Goal: Communication & Community: Answer question/provide support

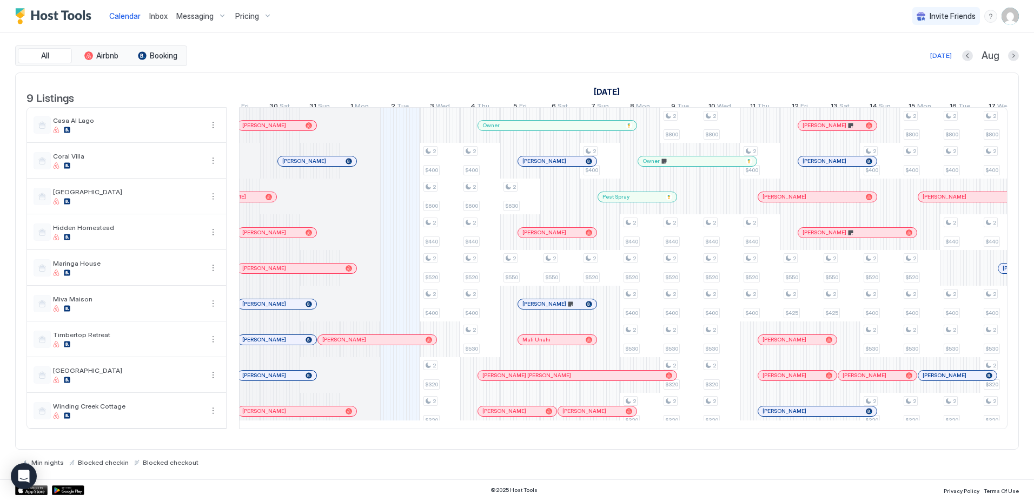
click at [160, 21] on link "Inbox" at bounding box center [158, 15] width 18 height 11
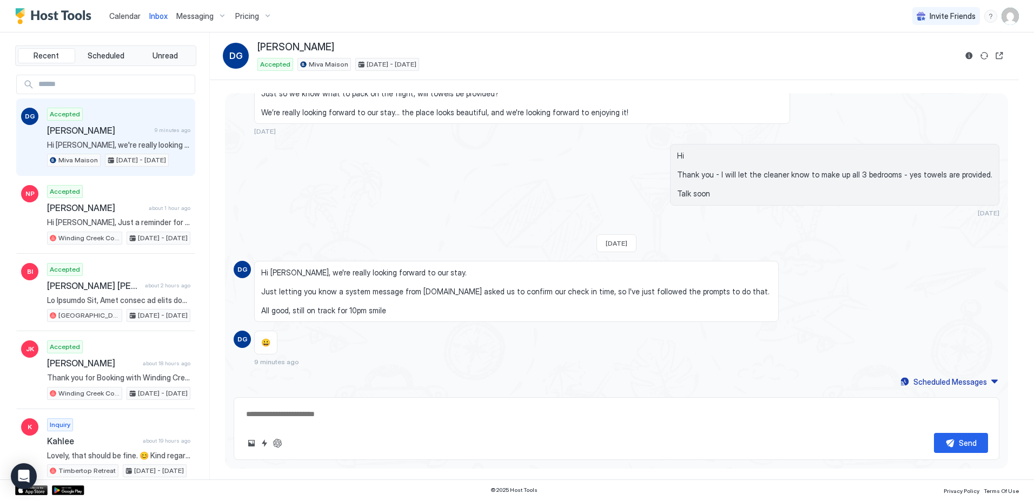
click at [127, 17] on span "Calendar" at bounding box center [124, 15] width 31 height 9
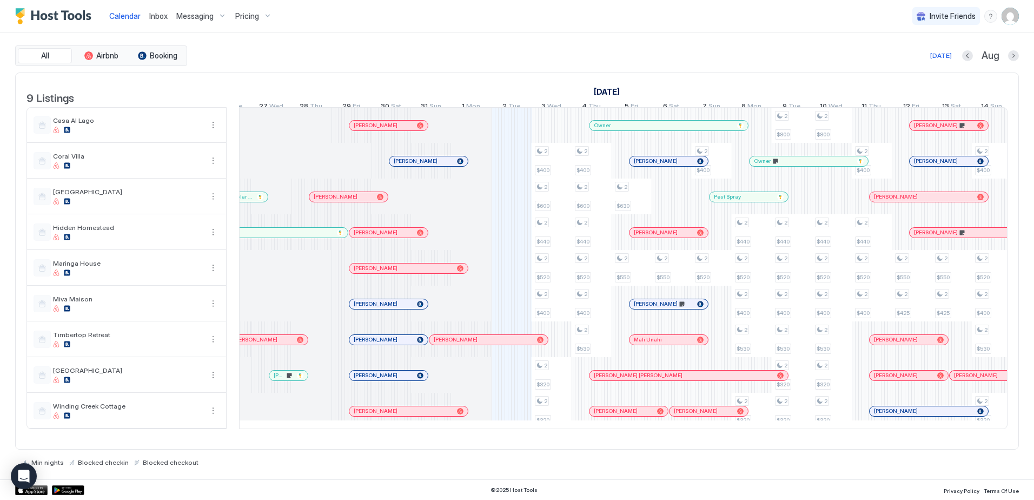
scroll to position [0, 304]
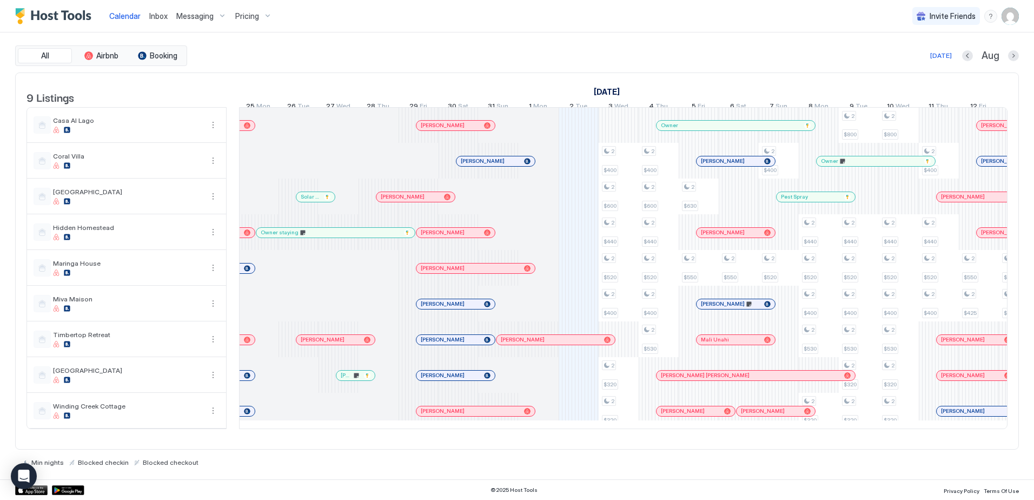
click at [579, 344] on div at bounding box center [579, 339] width 9 height 9
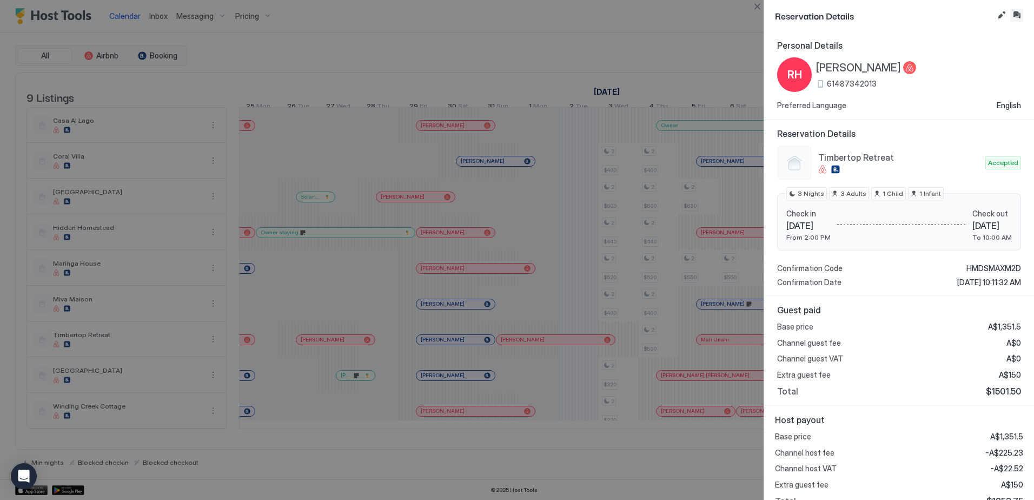
click at [1018, 16] on button "Inbox" at bounding box center [1017, 15] width 13 height 13
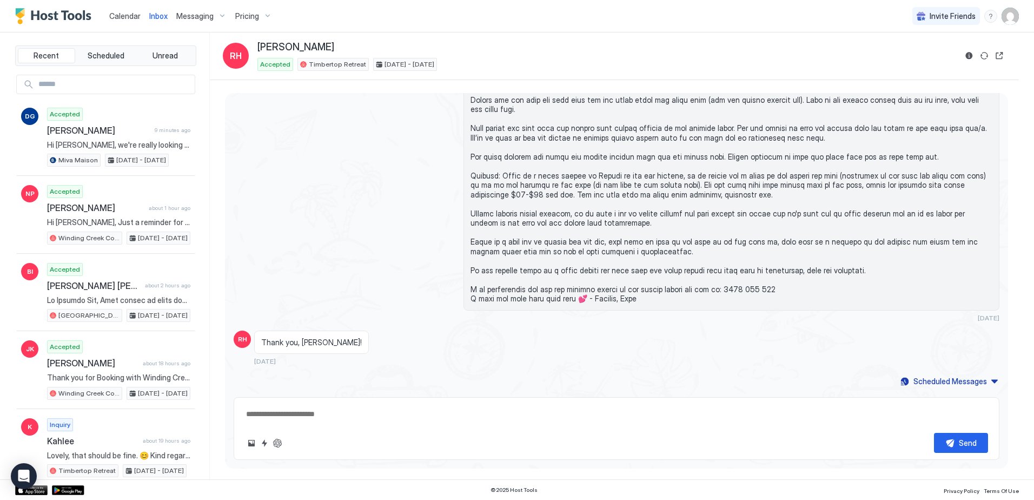
click at [322, 416] on textarea at bounding box center [616, 414] width 743 height 20
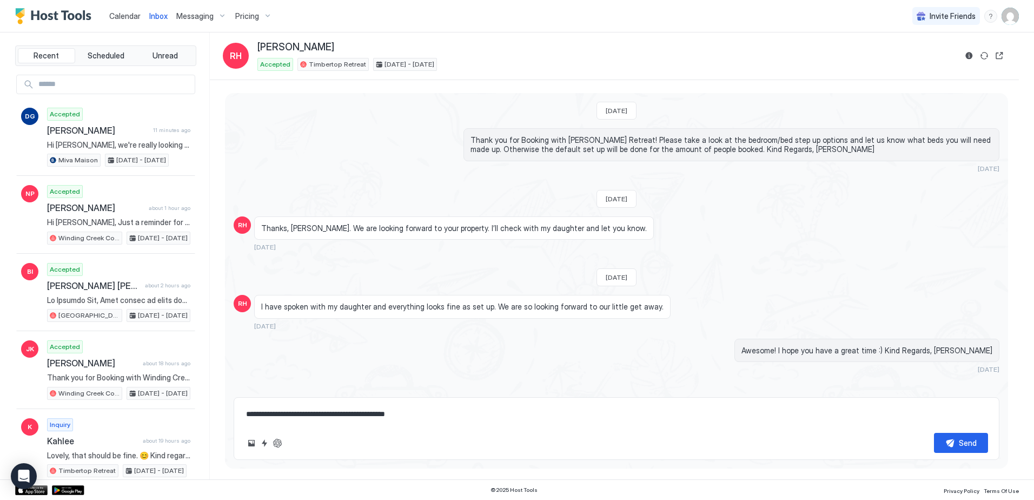
scroll to position [803, 0]
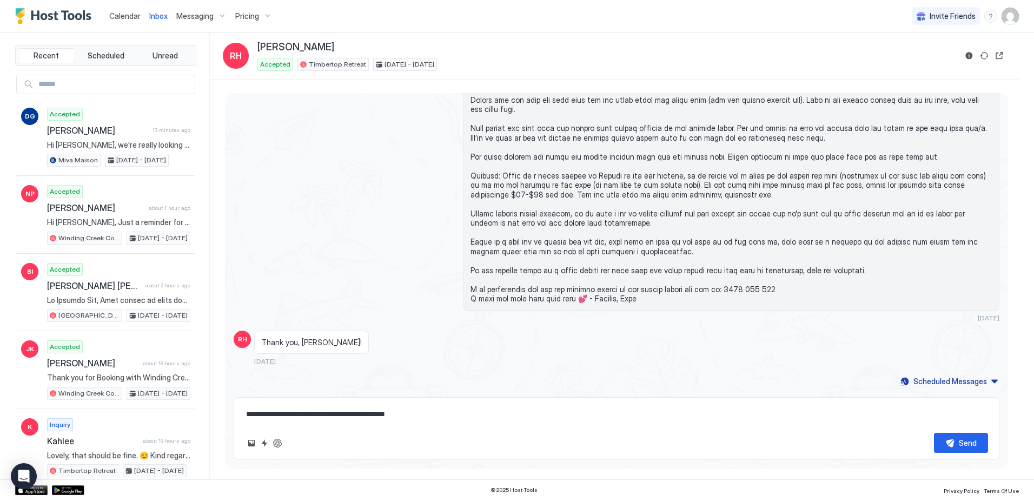
click at [427, 412] on textarea "**********" at bounding box center [616, 414] width 743 height 20
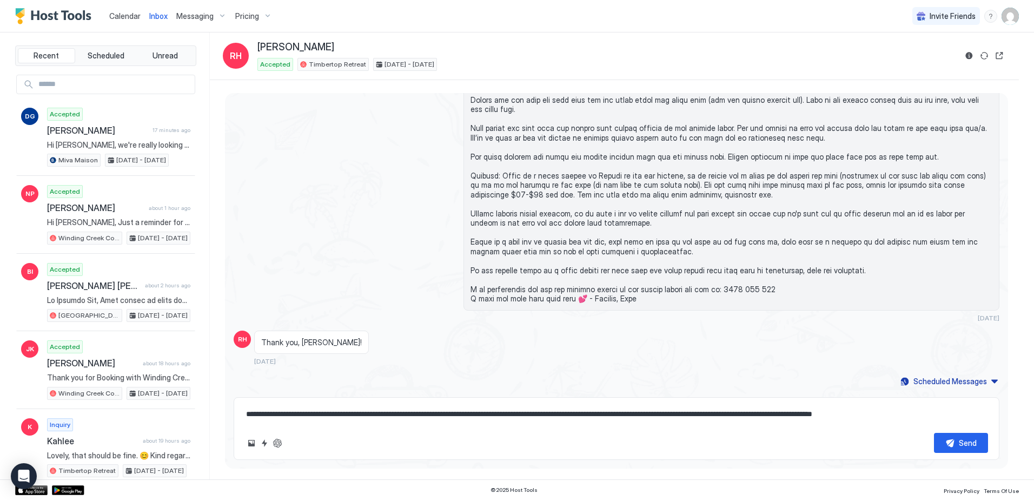
click at [948, 412] on textarea "**********" at bounding box center [616, 414] width 743 height 20
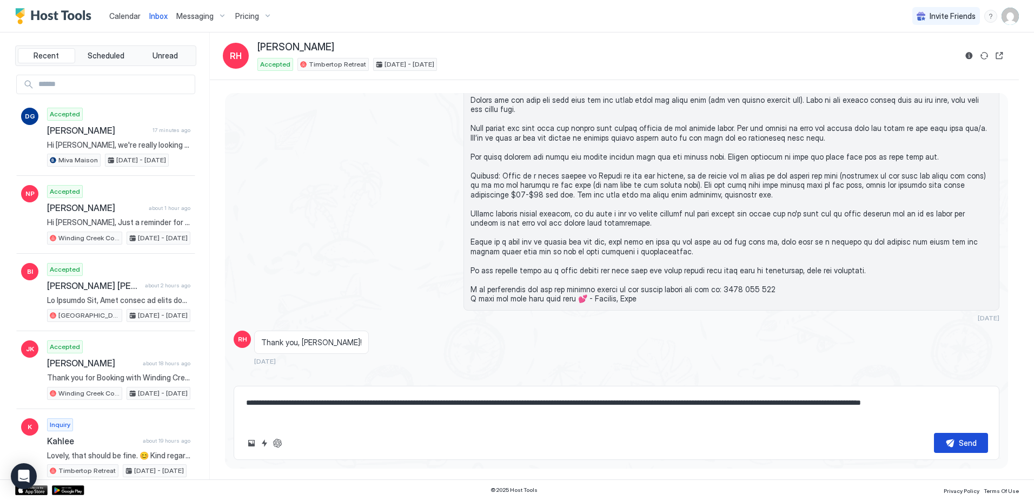
type textarea "**********"
click at [971, 444] on div "Send" at bounding box center [968, 442] width 18 height 11
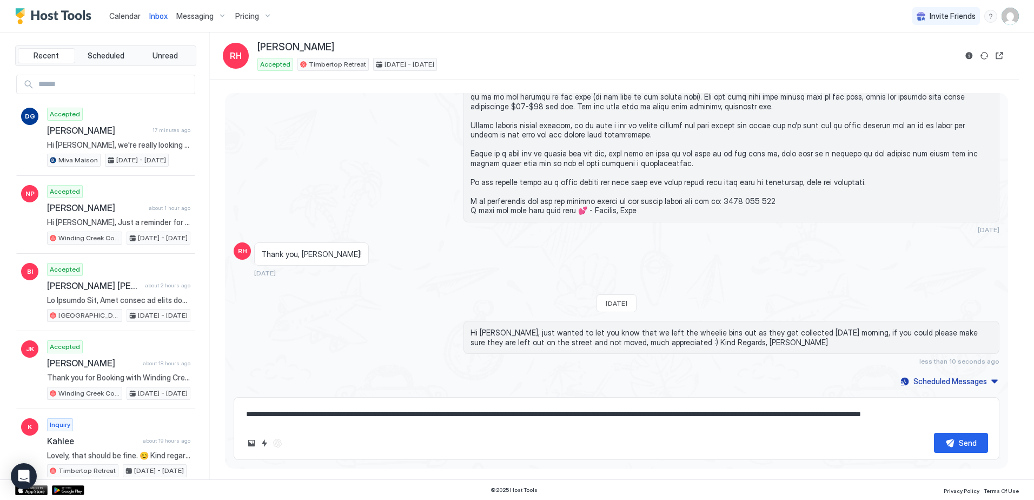
drag, startPoint x: 122, startPoint y: 15, endPoint x: 129, endPoint y: 25, distance: 12.9
click at [122, 15] on span "Calendar" at bounding box center [124, 15] width 31 height 9
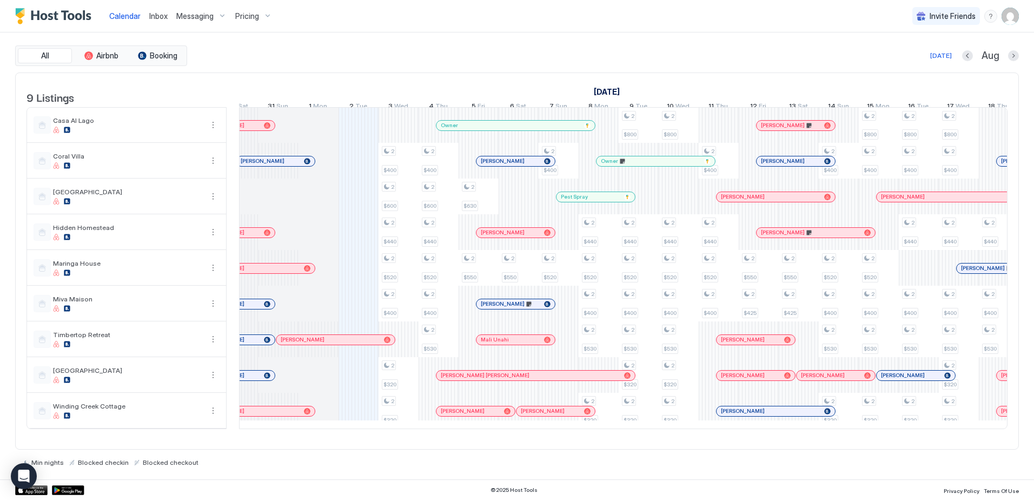
scroll to position [0, 476]
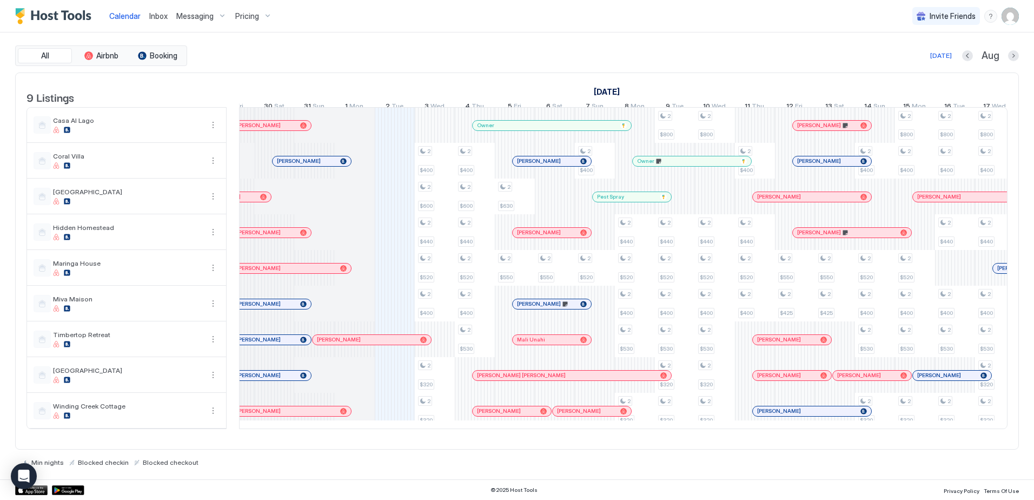
click at [156, 15] on span "Inbox" at bounding box center [158, 15] width 18 height 9
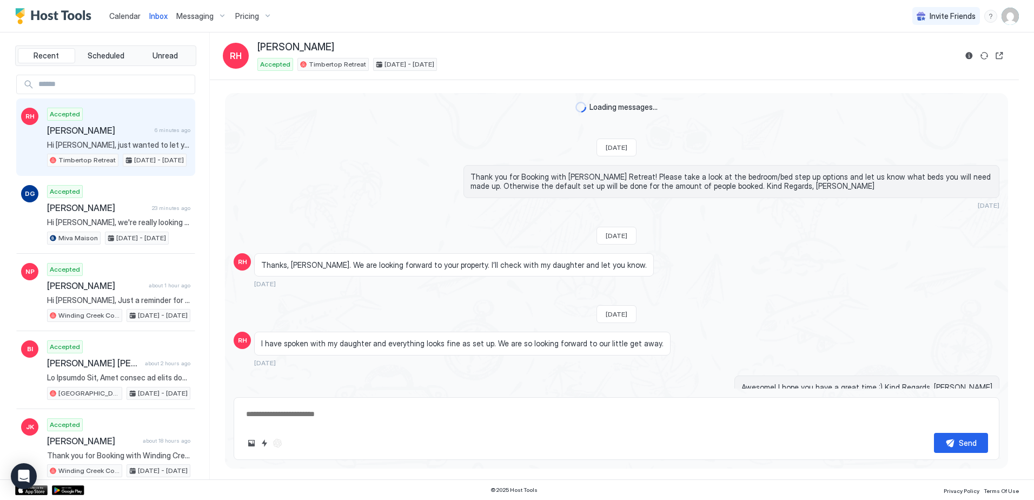
scroll to position [928, 0]
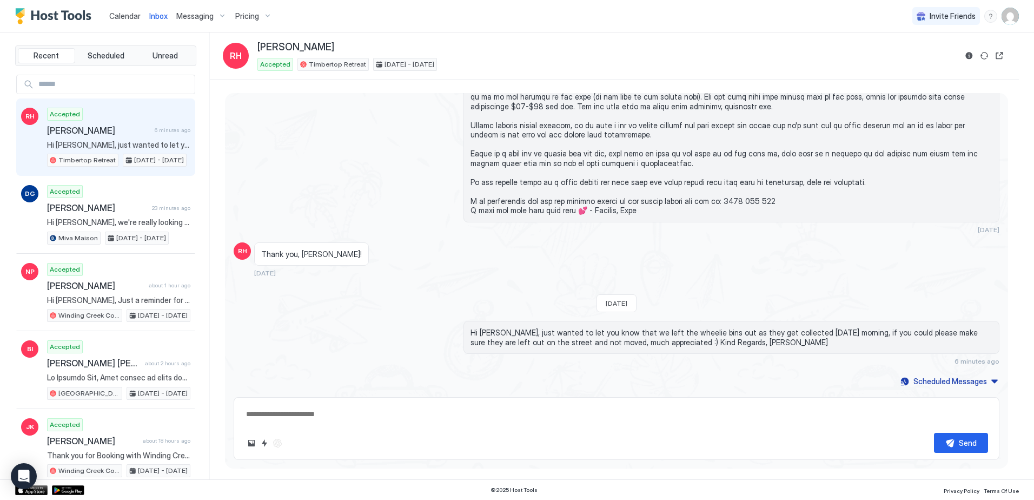
click at [118, 16] on span "Calendar" at bounding box center [124, 15] width 31 height 9
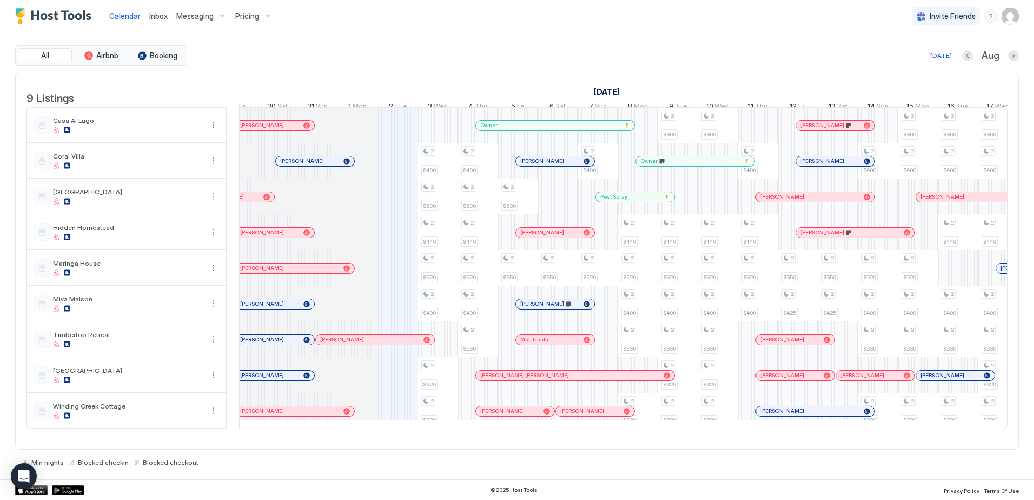
scroll to position [0, 452]
